Goal: Complete application form

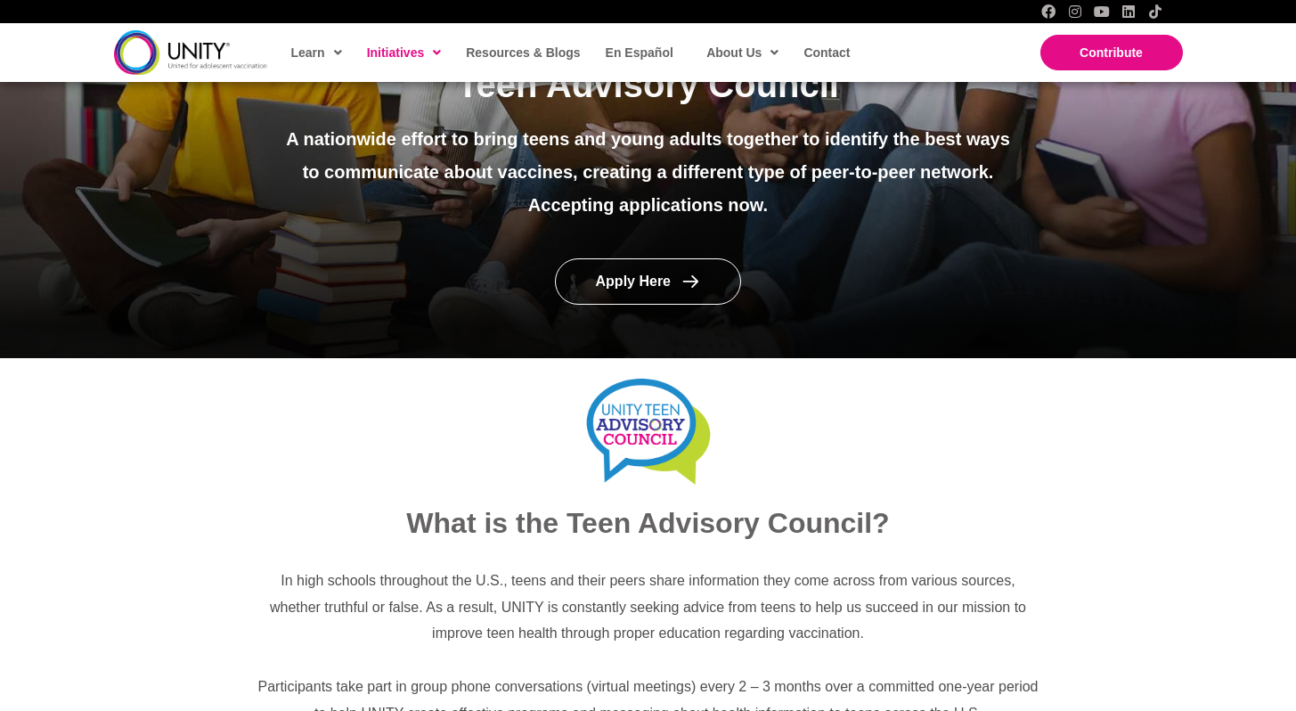
scroll to position [292, 0]
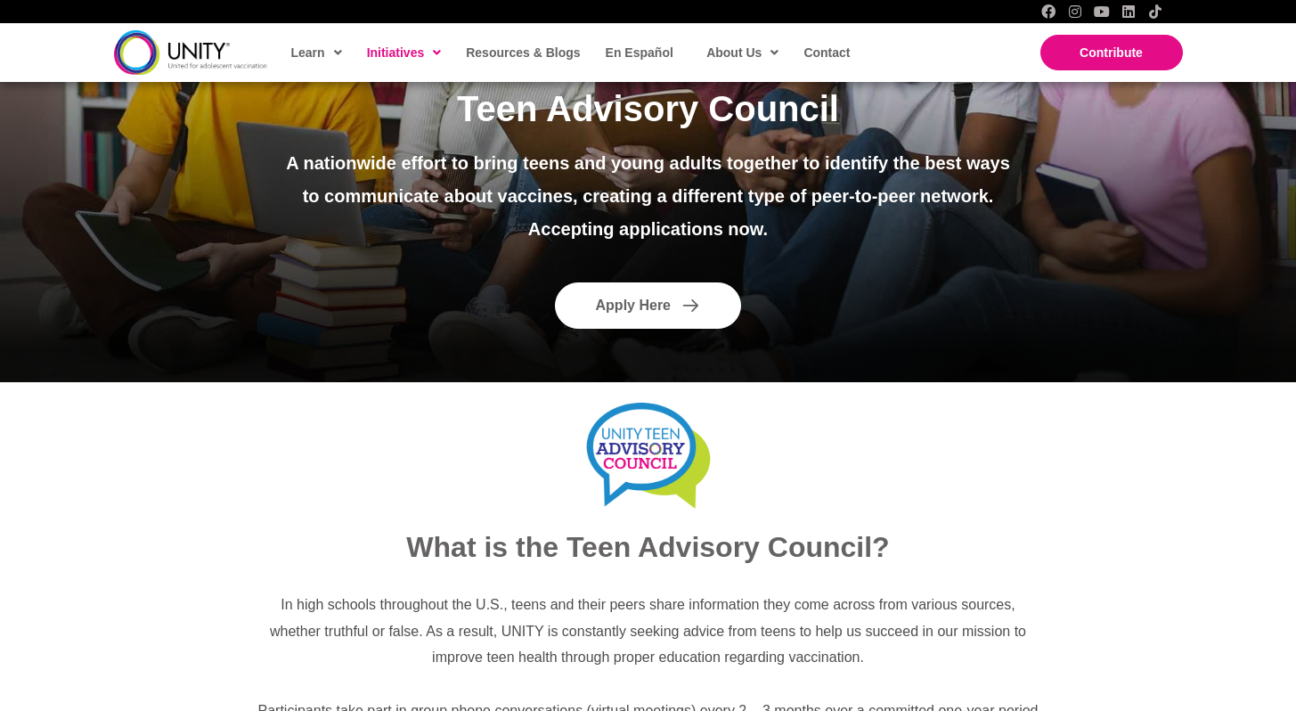
click at [648, 306] on span "Apply Here" at bounding box center [633, 305] width 75 height 15
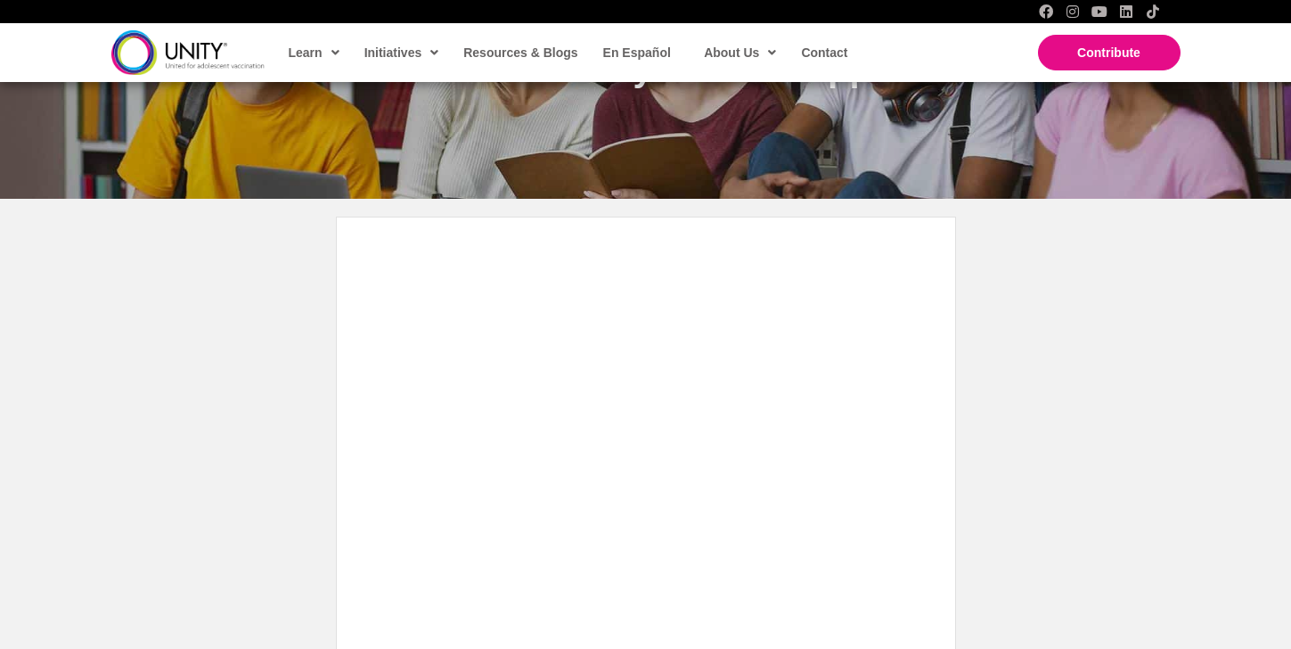
scroll to position [246, 0]
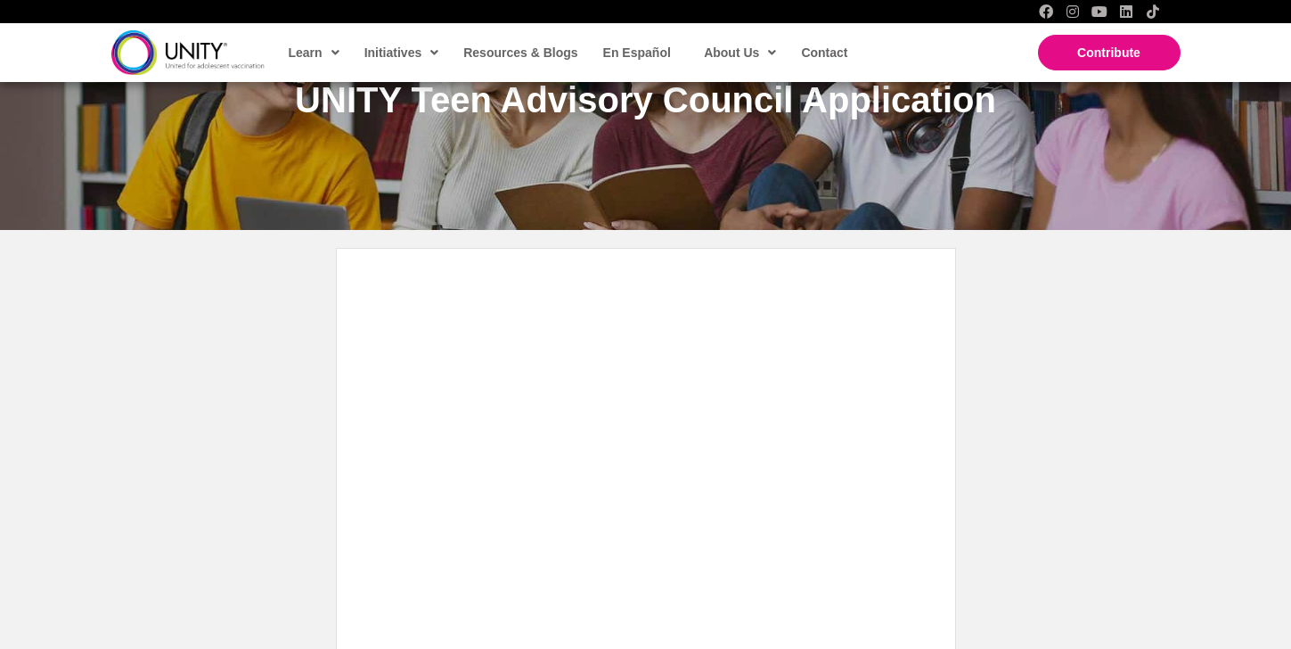
click at [147, 53] on img at bounding box center [187, 52] width 153 height 44
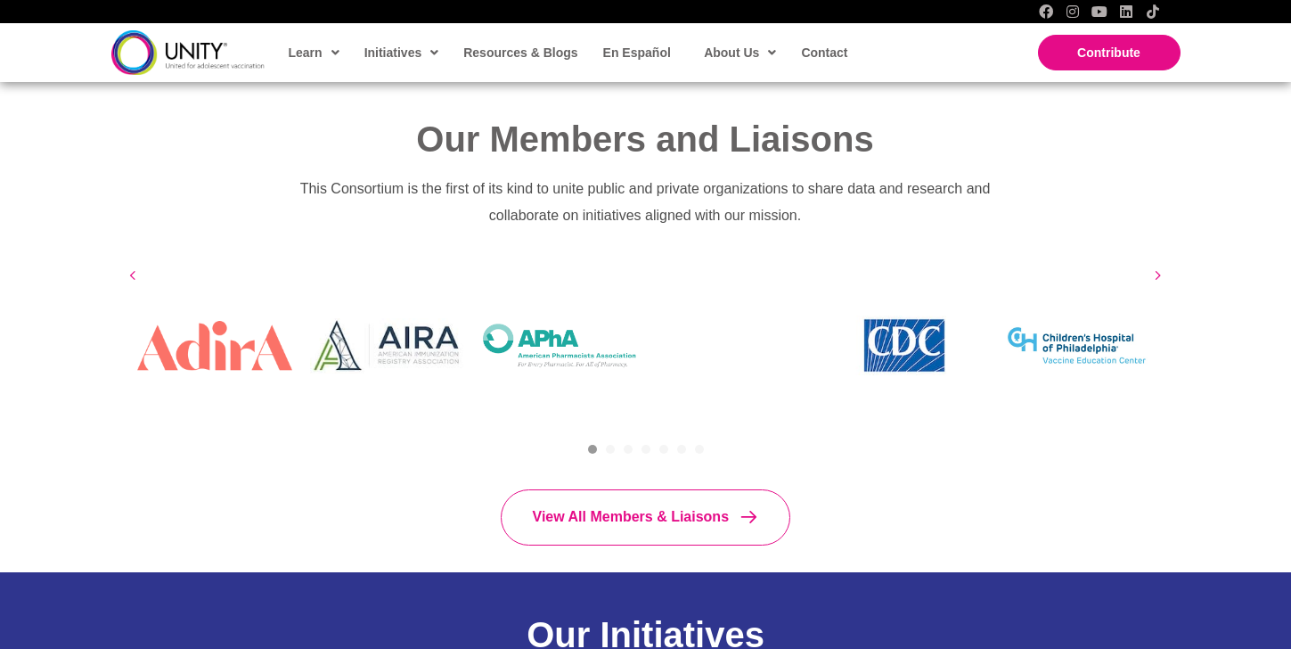
scroll to position [1168, 0]
